Goal: Find contact information: Obtain details needed to contact an individual or organization

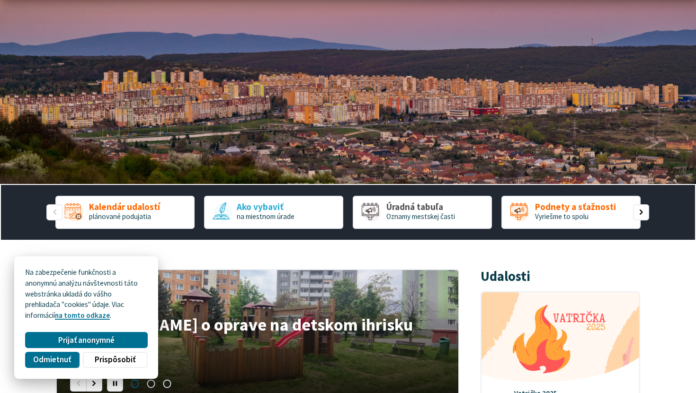
scroll to position [216, 0]
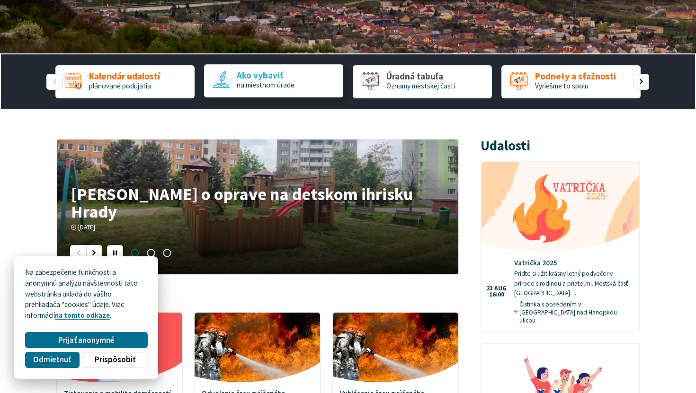
click at [261, 86] on span "na miestnom úrade" at bounding box center [266, 84] width 58 height 9
click at [240, 85] on span "na miestnom úrade" at bounding box center [266, 84] width 58 height 9
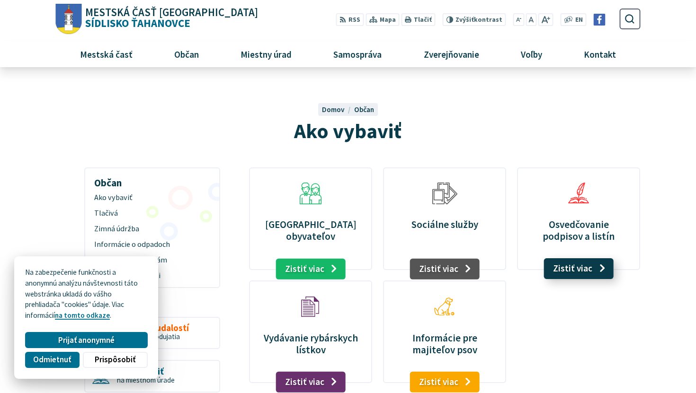
click at [566, 261] on link "Zistiť viac" at bounding box center [579, 269] width 70 height 21
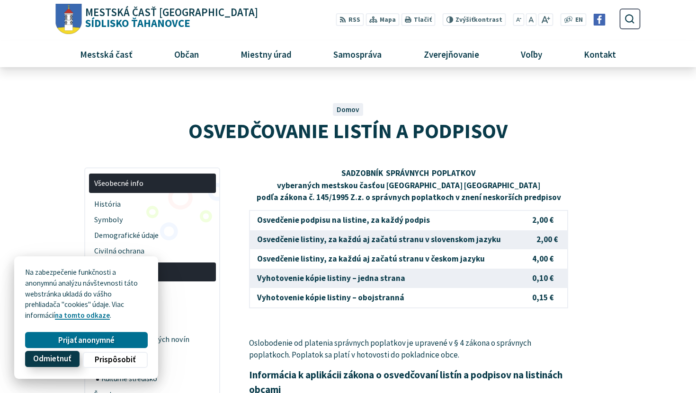
click at [57, 359] on span "Odmietnuť" at bounding box center [52, 360] width 38 height 10
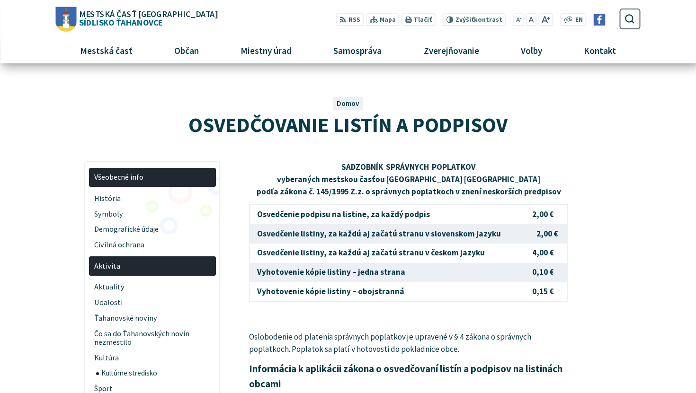
scroll to position [7, 0]
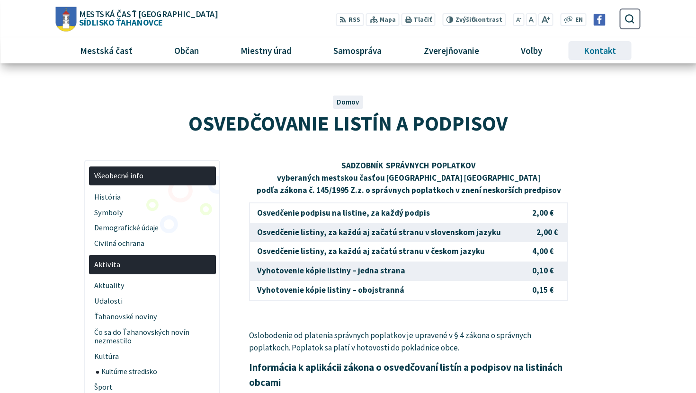
click at [602, 45] on span "Kontakt" at bounding box center [599, 51] width 39 height 26
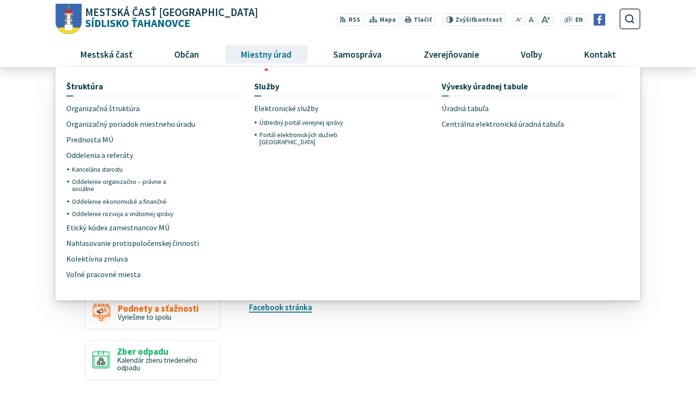
click at [249, 53] on span "Miestny úrad" at bounding box center [266, 54] width 58 height 26
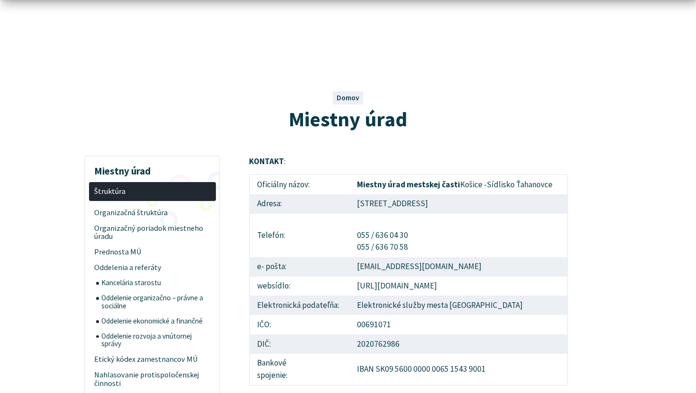
scroll to position [16, 0]
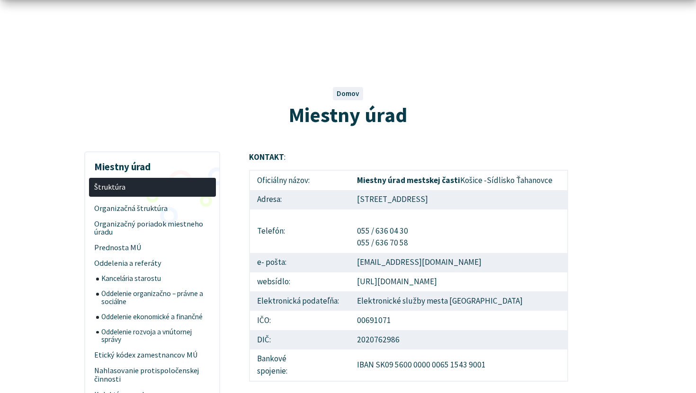
drag, startPoint x: 355, startPoint y: 203, endPoint x: 423, endPoint y: 204, distance: 68.7
click at [423, 204] on td "[STREET_ADDRESS]" at bounding box center [459, 199] width 218 height 19
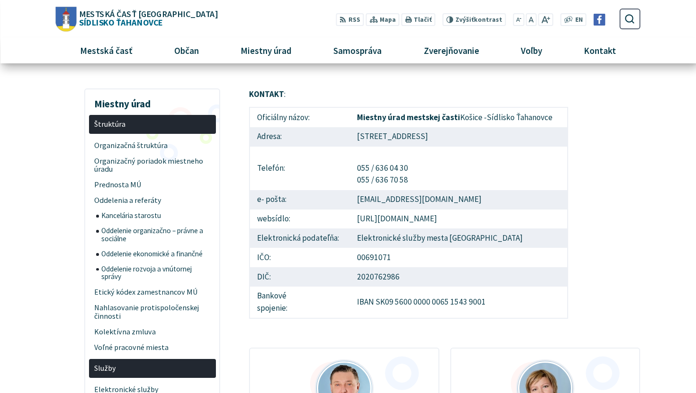
scroll to position [0, 0]
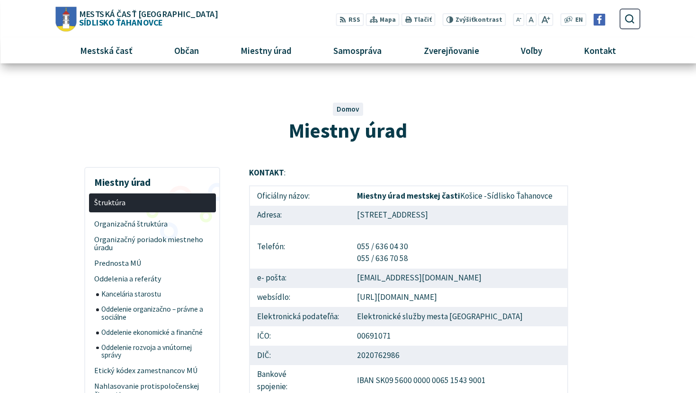
click at [456, 216] on td "Americká trieda 15, 040 13 Košice" at bounding box center [459, 215] width 218 height 19
drag, startPoint x: 356, startPoint y: 213, endPoint x: 477, endPoint y: 212, distance: 121.2
click at [478, 212] on td "Americká trieda 15, 040 13 Košice" at bounding box center [459, 215] width 218 height 19
copy td "Americká trieda 15, 040 13 Košice"
